Goal: Use online tool/utility

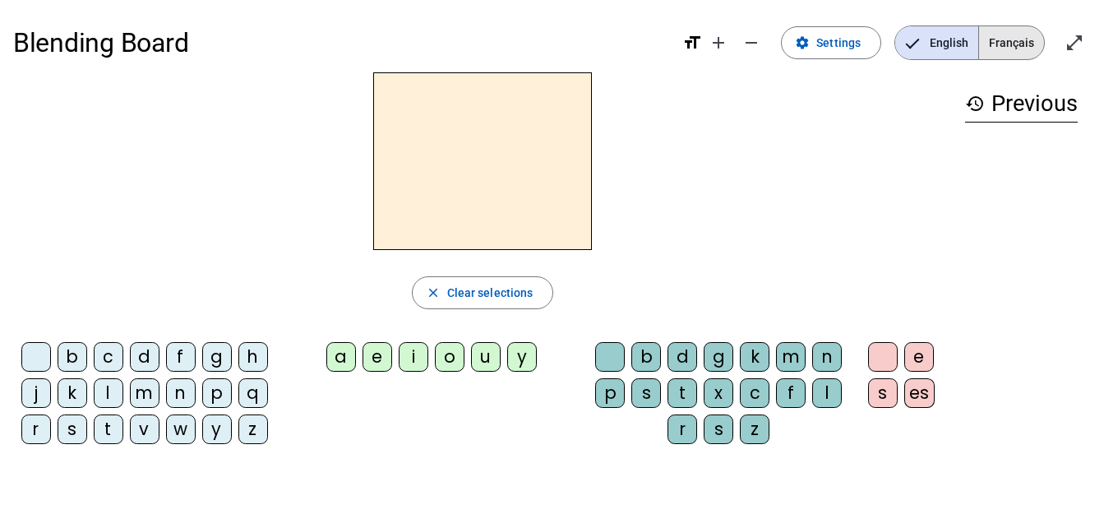
click at [1021, 30] on span "Français" at bounding box center [1011, 42] width 65 height 33
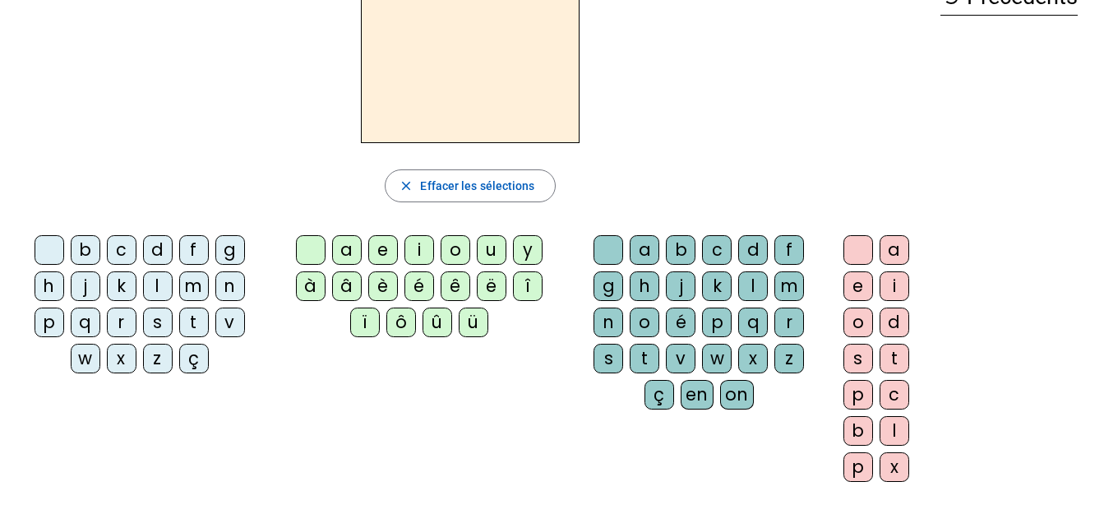
scroll to position [108, 0]
click at [198, 242] on div "f" at bounding box center [194, 249] width 30 height 30
click at [452, 283] on div "ê" at bounding box center [455, 285] width 30 height 30
click at [636, 353] on div "t" at bounding box center [644, 358] width 30 height 30
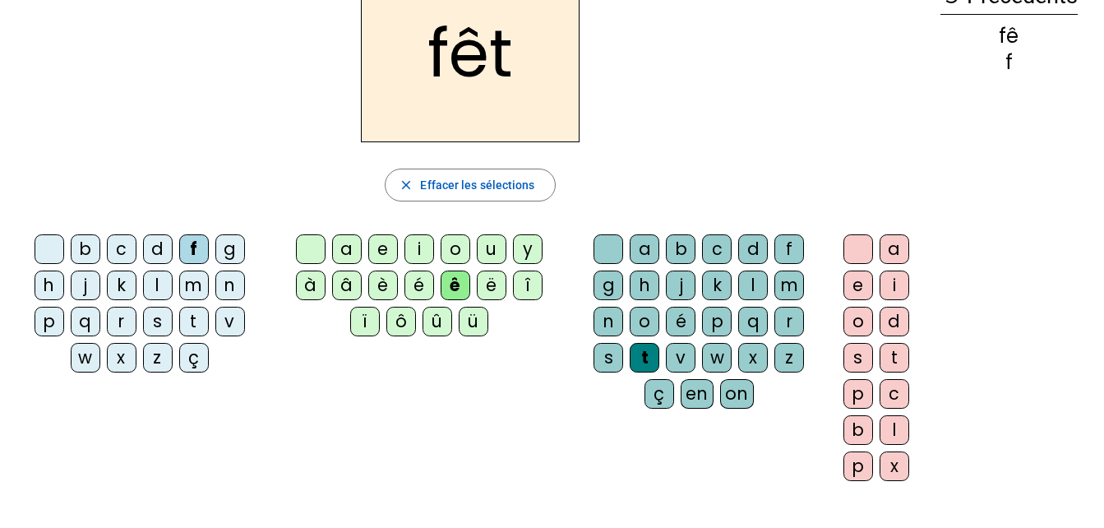
click at [857, 282] on div "e" at bounding box center [858, 285] width 30 height 30
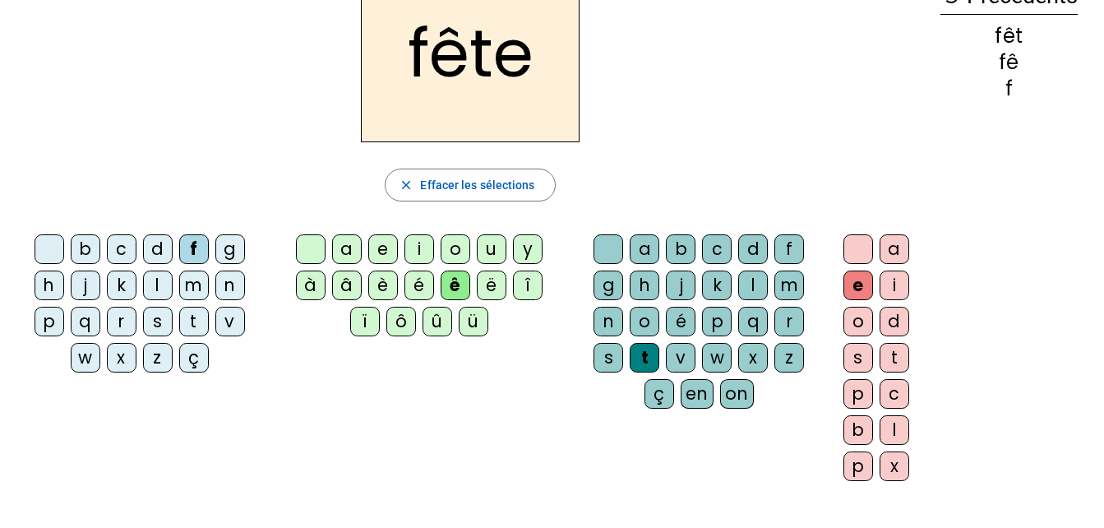
click at [200, 325] on div "t" at bounding box center [194, 322] width 30 height 30
click at [81, 248] on div "b" at bounding box center [86, 249] width 30 height 30
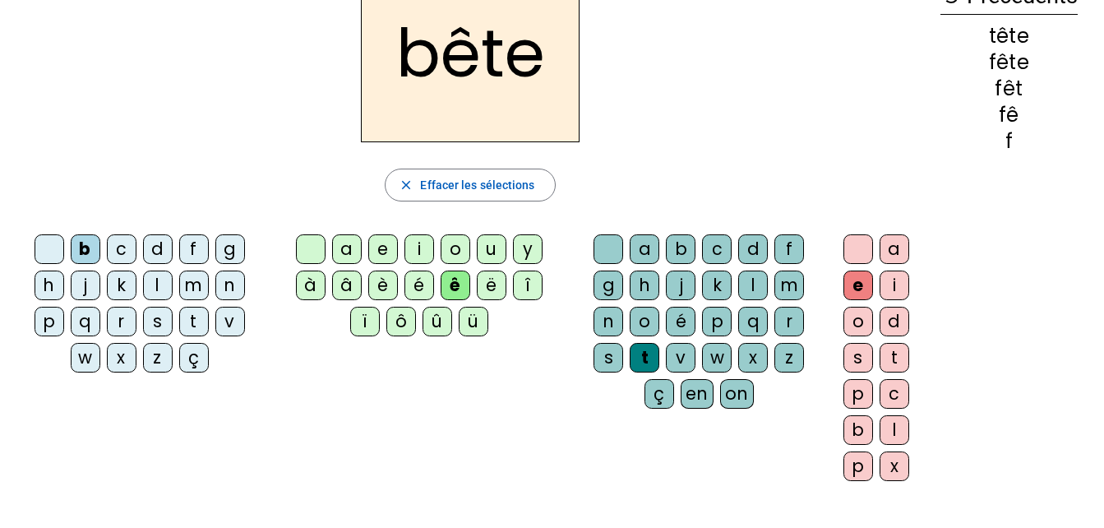
click at [488, 245] on div "u" at bounding box center [492, 249] width 30 height 30
click at [606, 364] on div "s" at bounding box center [608, 358] width 30 height 30
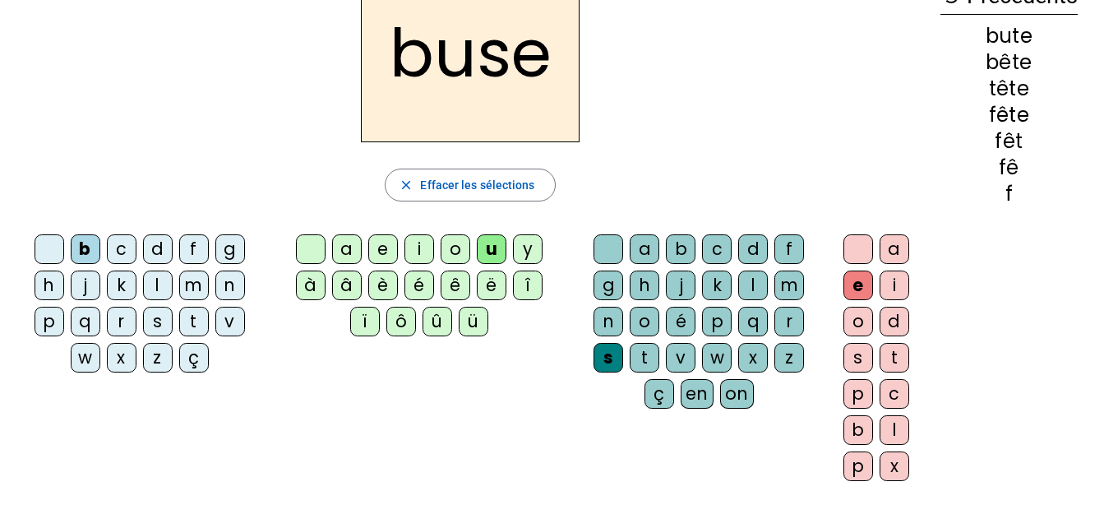
click at [417, 247] on div "i" at bounding box center [419, 249] width 30 height 30
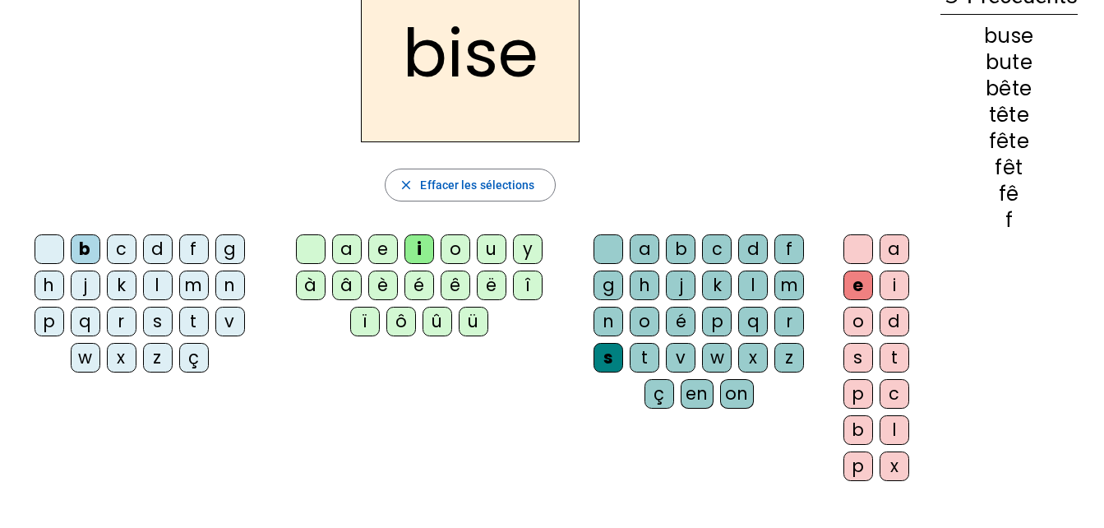
click at [340, 242] on div "a" at bounding box center [347, 249] width 30 height 30
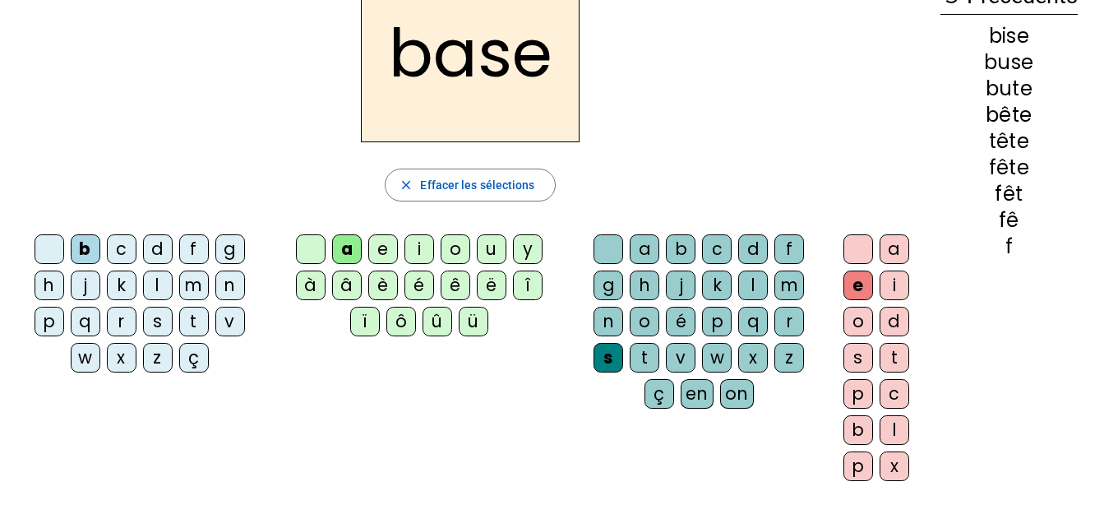
click at [121, 320] on div "r" at bounding box center [122, 322] width 30 height 30
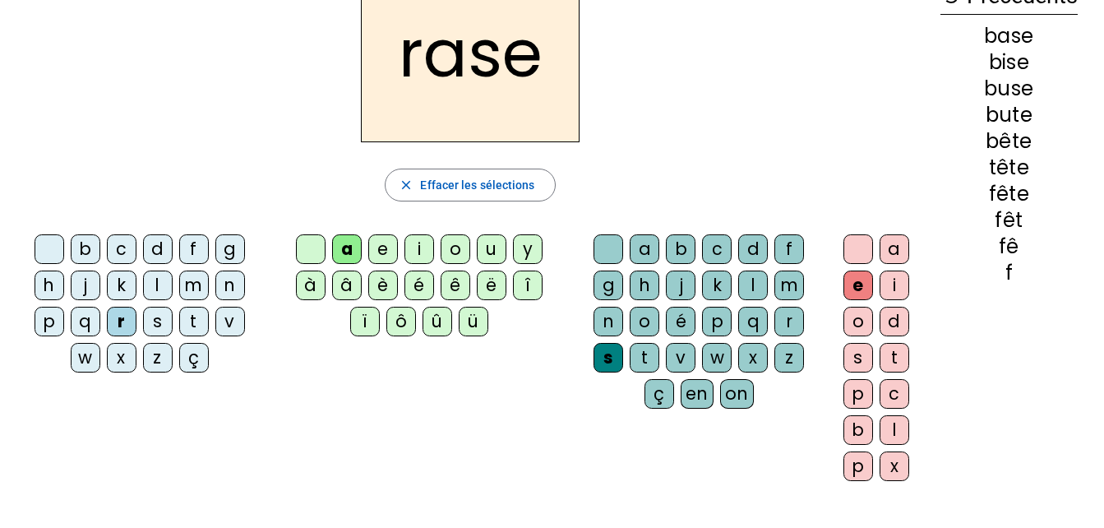
click at [608, 280] on div "g" at bounding box center [608, 285] width 30 height 30
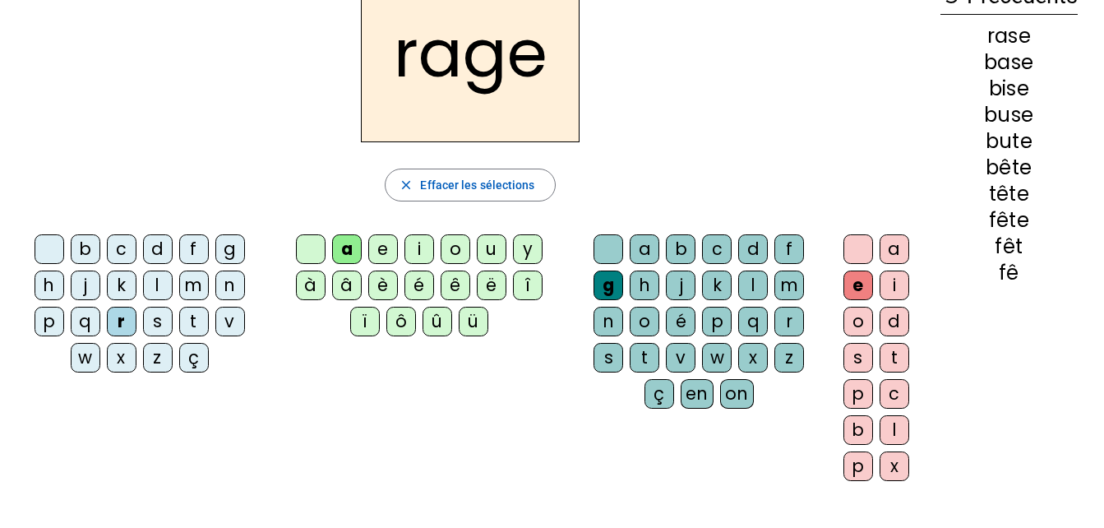
click at [47, 325] on div "p" at bounding box center [50, 322] width 30 height 30
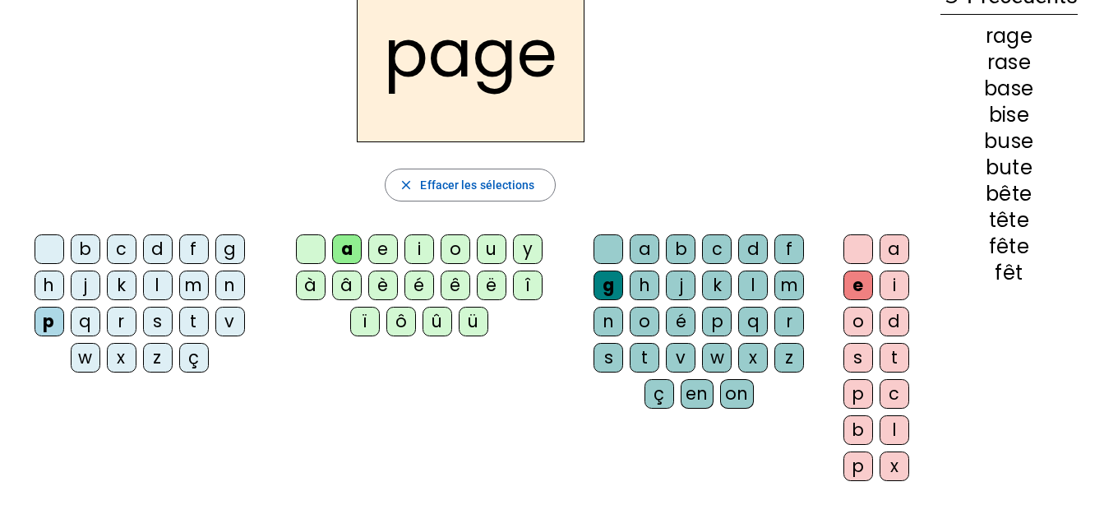
click at [684, 357] on div "v" at bounding box center [681, 358] width 30 height 30
